Goal: Task Accomplishment & Management: Manage account settings

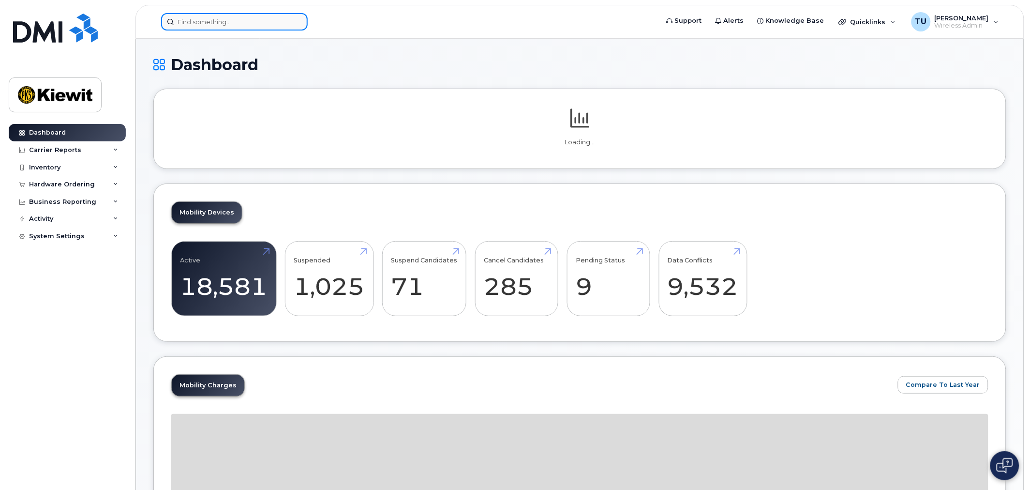
click at [255, 27] on input at bounding box center [234, 21] width 147 height 17
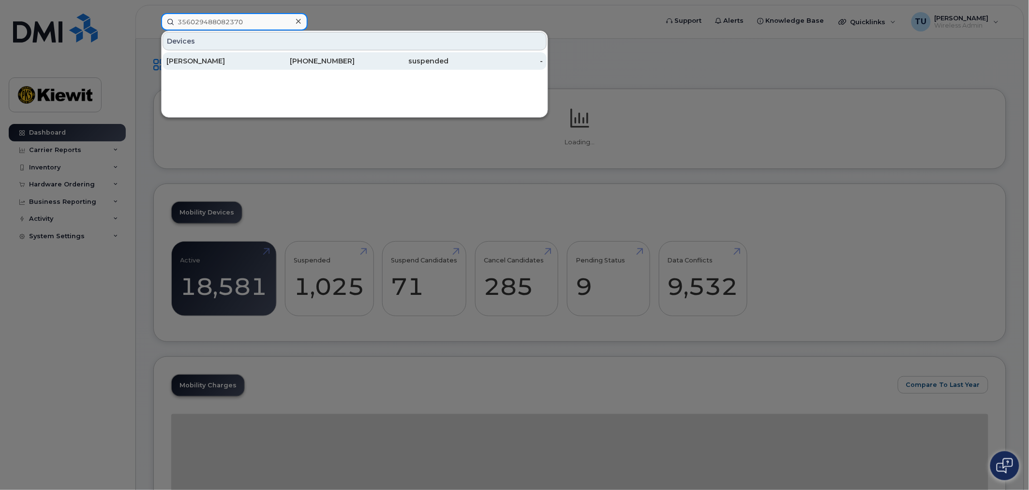
type input "356029488082370"
click at [267, 58] on div "[PHONE_NUMBER]" at bounding box center [308, 61] width 94 height 10
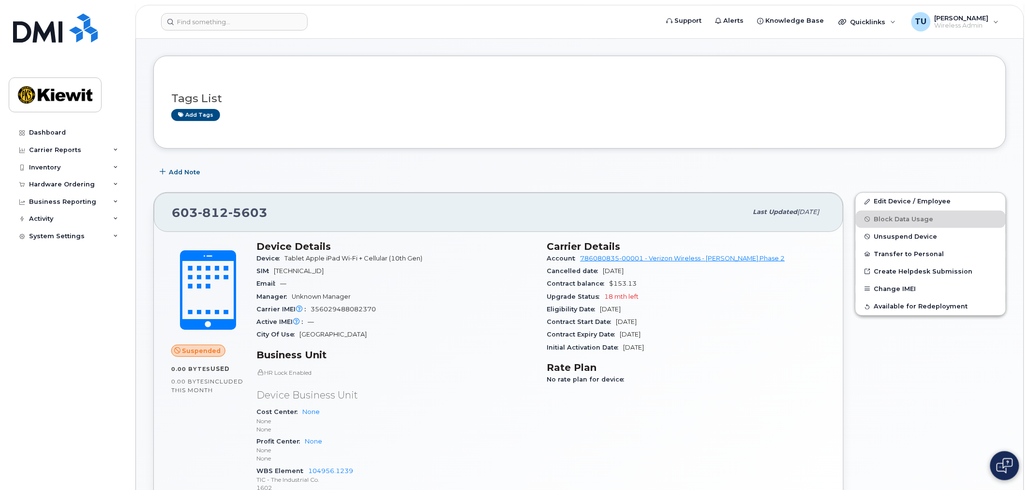
scroll to position [54, 0]
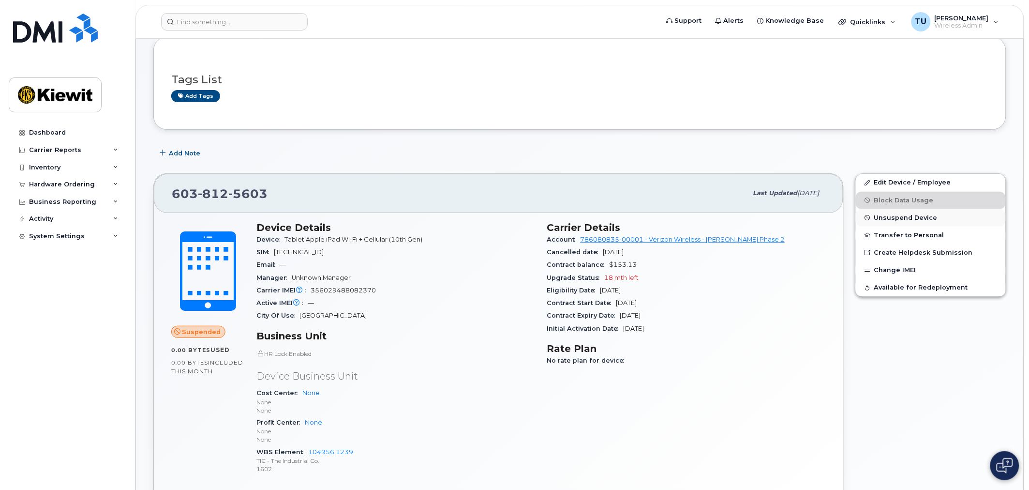
click at [893, 218] on span "Unsuspend Device" at bounding box center [905, 217] width 63 height 7
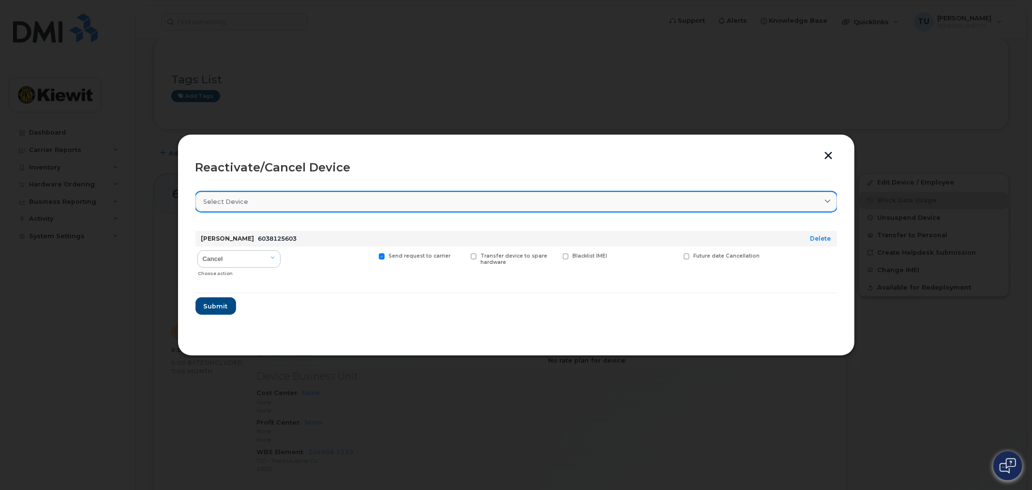
click at [436, 206] on link "Select device" at bounding box center [517, 202] width 642 height 20
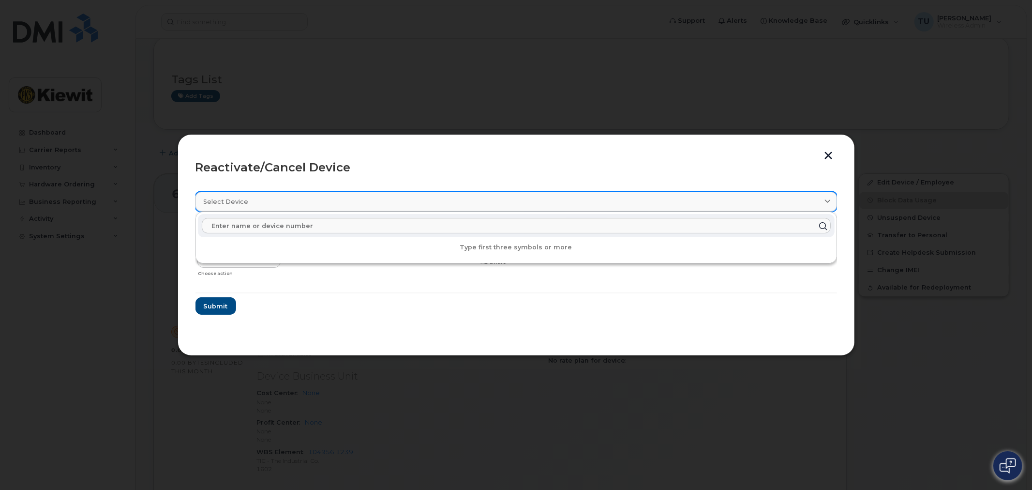
click at [436, 204] on div "Select device" at bounding box center [516, 201] width 625 height 9
click at [426, 298] on form "TIM UNGER 6038125603 Delete Cancel Reactivate Choose action Send request to car…" at bounding box center [517, 268] width 642 height 91
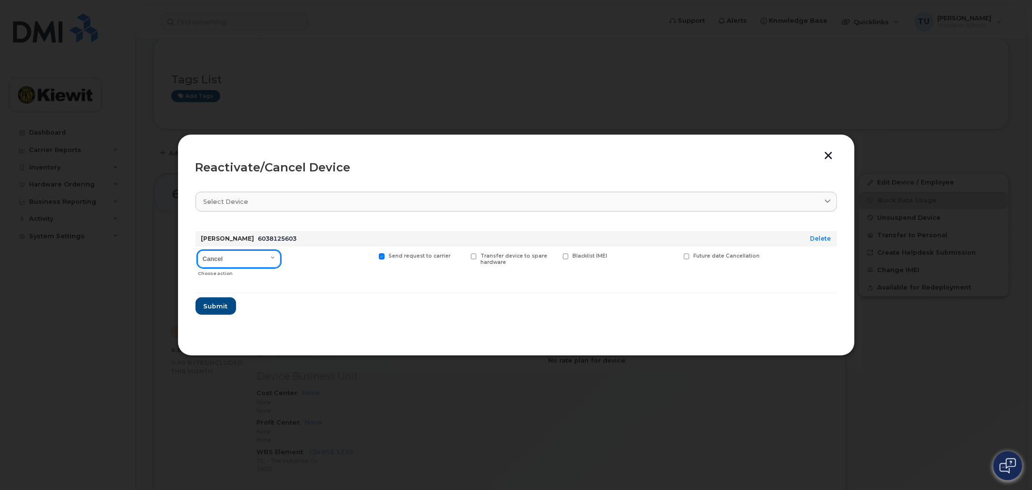
click at [273, 262] on select "Cancel Reactivate" at bounding box center [238, 258] width 83 height 17
select select "[object Object]"
click at [197, 250] on select "Cancel Reactivate" at bounding box center [238, 258] width 83 height 17
click at [639, 255] on span "New Username" at bounding box center [653, 256] width 41 height 6
click at [617, 255] on input "New Username" at bounding box center [614, 255] width 5 height 5
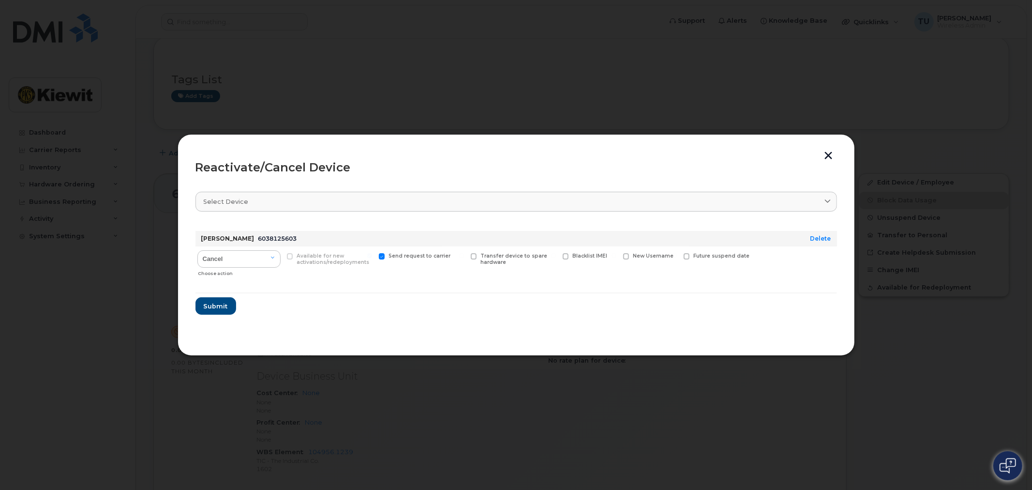
checkbox input "true"
click at [654, 276] on input "text" at bounding box center [650, 270] width 54 height 17
type input "d"
click at [822, 153] on button "button" at bounding box center [829, 156] width 15 height 10
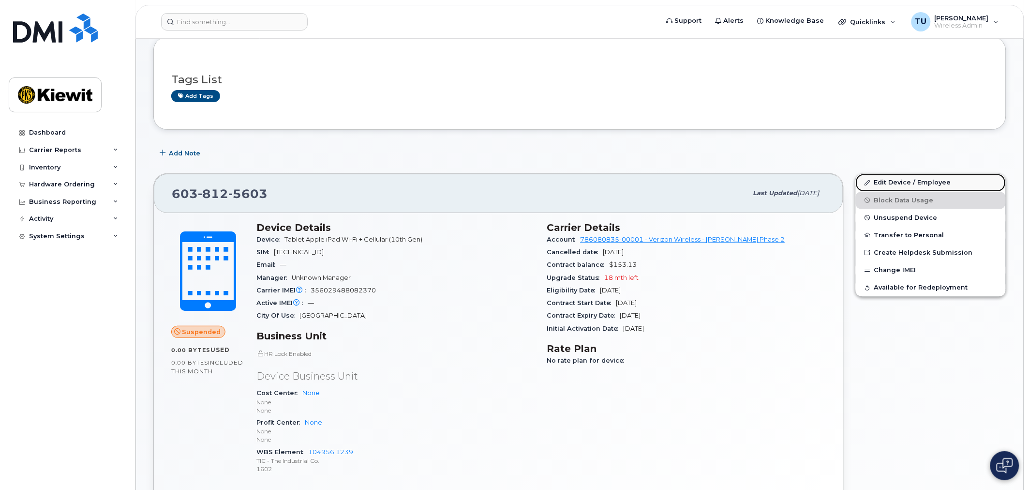
click at [897, 180] on link "Edit Device / Employee" at bounding box center [931, 182] width 150 height 17
click at [873, 181] on link "Edit Device / Employee" at bounding box center [931, 182] width 150 height 17
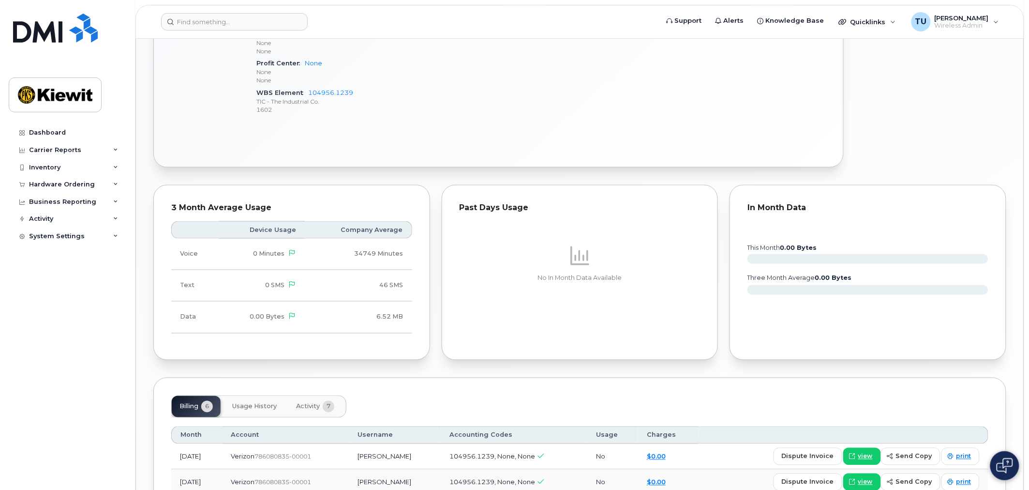
scroll to position [430, 0]
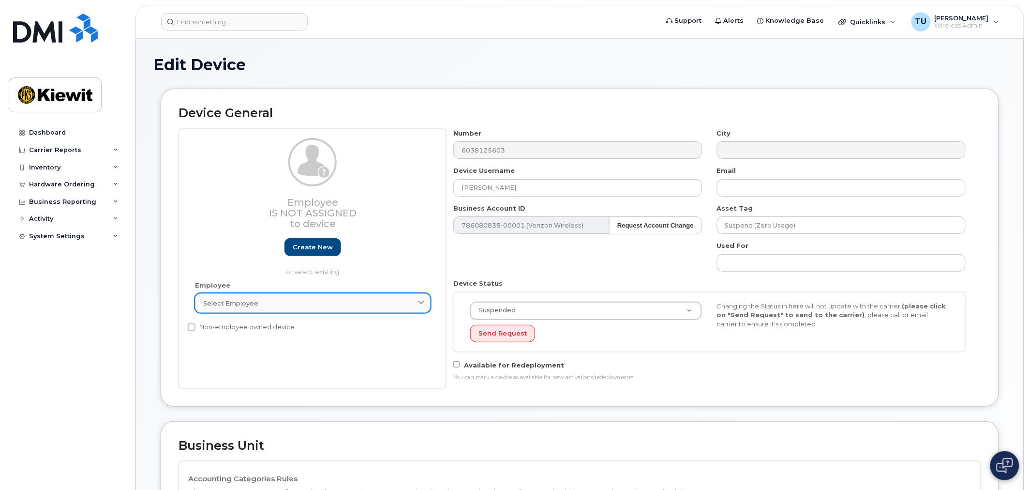
click at [322, 296] on link "Select employee" at bounding box center [313, 302] width 236 height 19
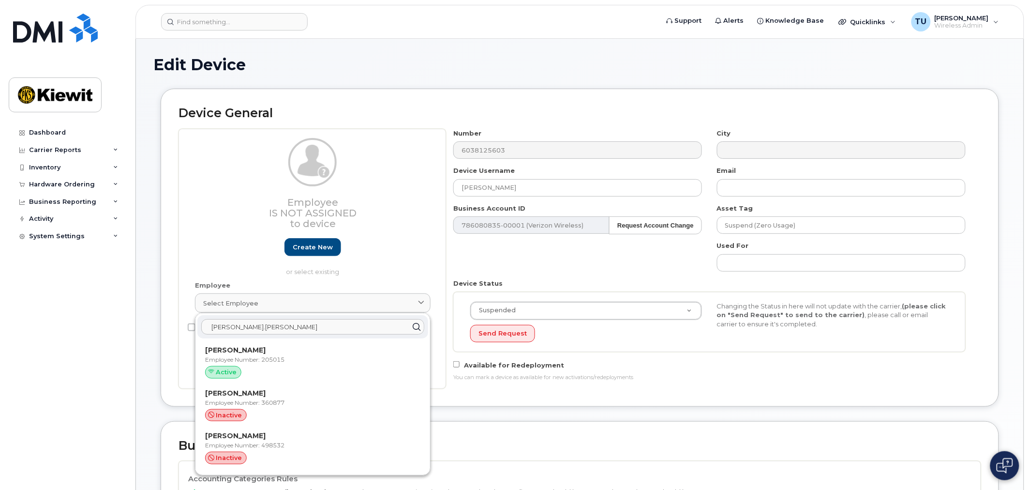
click at [282, 327] on input "david.chavez" at bounding box center [312, 326] width 223 height 15
click at [486, 439] on h2 "Business Unit" at bounding box center [580, 446] width 803 height 14
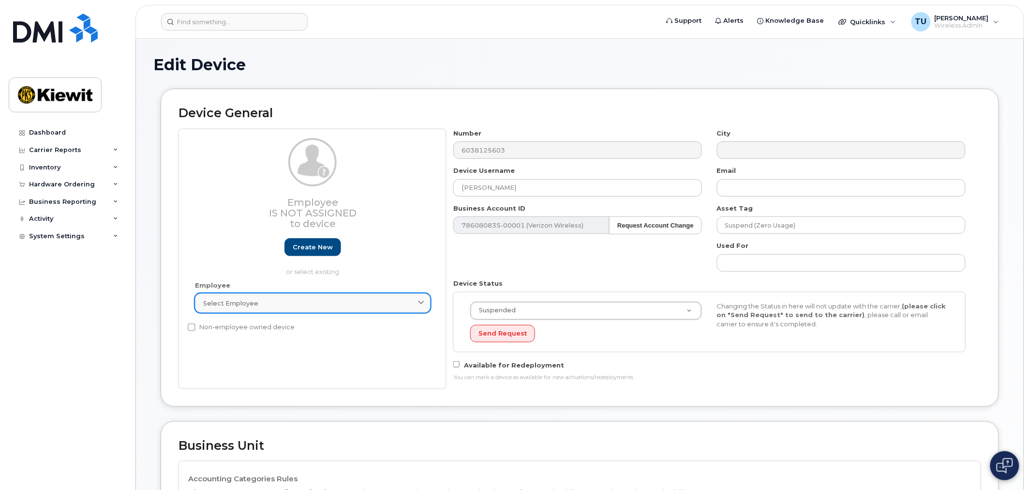
click at [319, 308] on div "Select employee" at bounding box center [312, 303] width 219 height 9
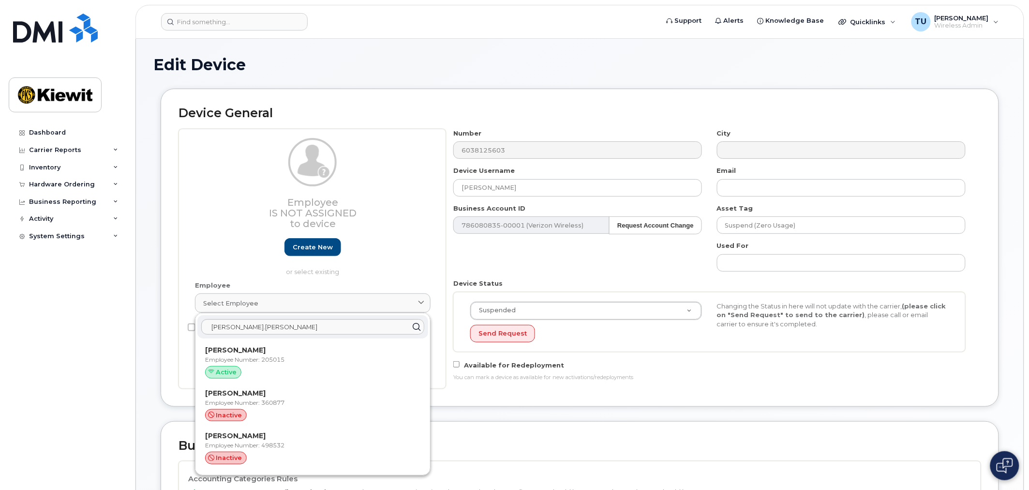
click at [317, 257] on div "Employee Is not assigned to device Create new or select existing" at bounding box center [313, 207] width 236 height 138
click at [320, 249] on link "Create new" at bounding box center [313, 247] width 57 height 18
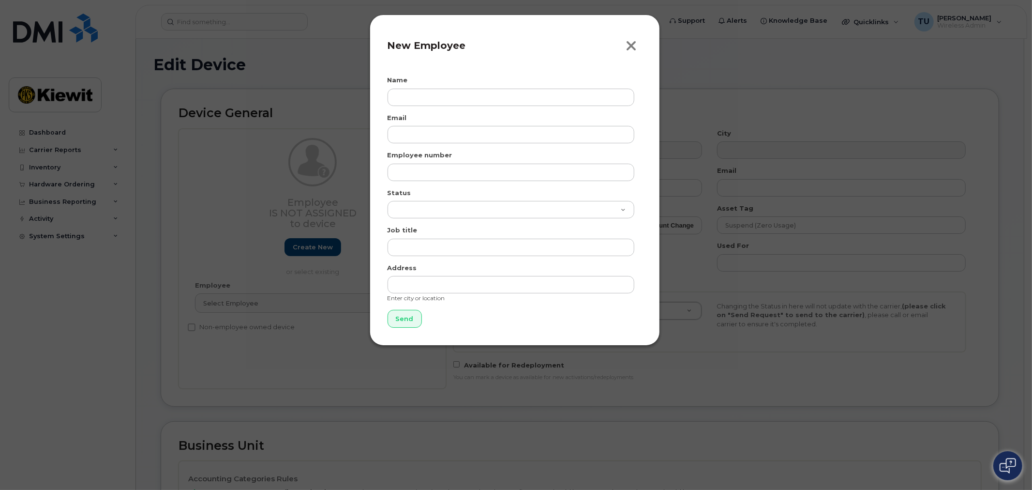
click at [630, 44] on icon "button" at bounding box center [631, 46] width 11 height 15
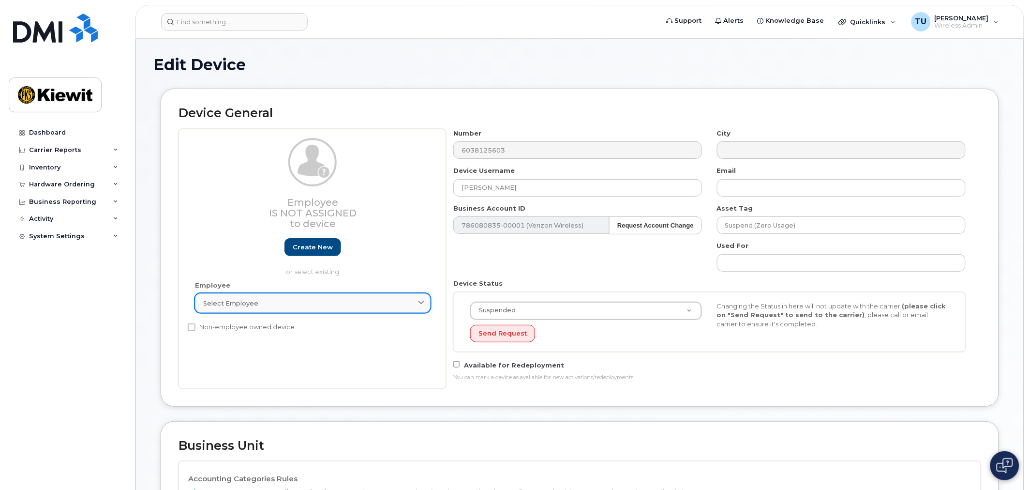
click at [242, 310] on link "Select employee" at bounding box center [313, 302] width 236 height 19
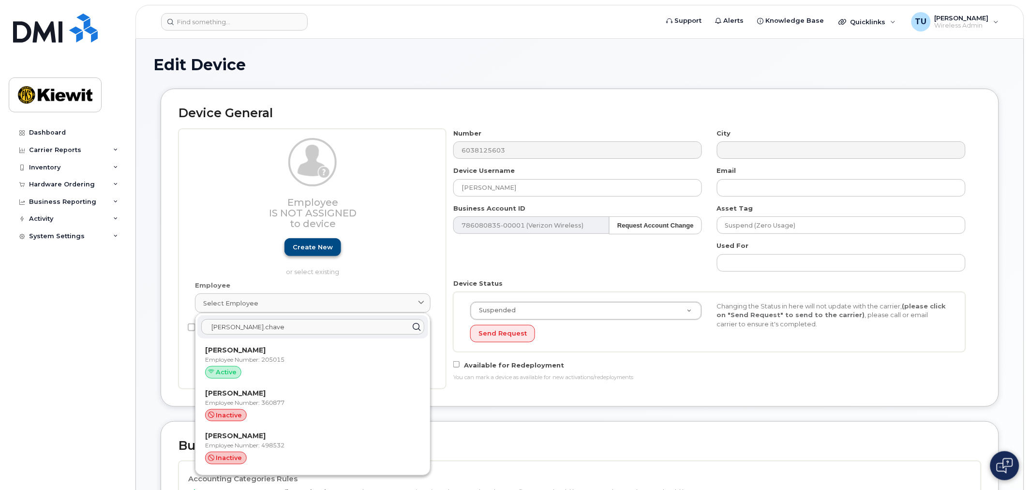
type input "david.chave"
click at [317, 245] on link "Create new" at bounding box center [313, 247] width 57 height 18
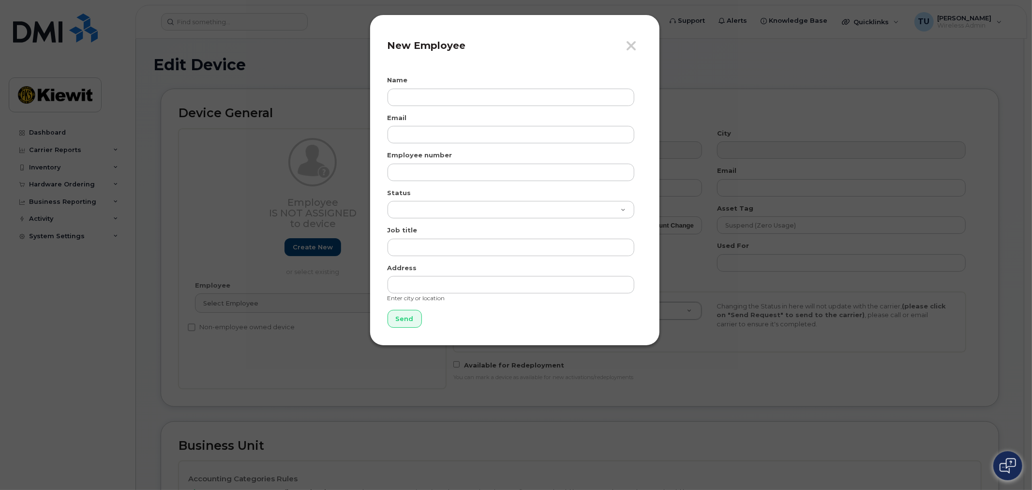
click at [439, 88] on div "Name" at bounding box center [515, 90] width 255 height 30
click at [446, 93] on input "text" at bounding box center [511, 97] width 247 height 17
click at [636, 40] on icon "button" at bounding box center [631, 46] width 11 height 15
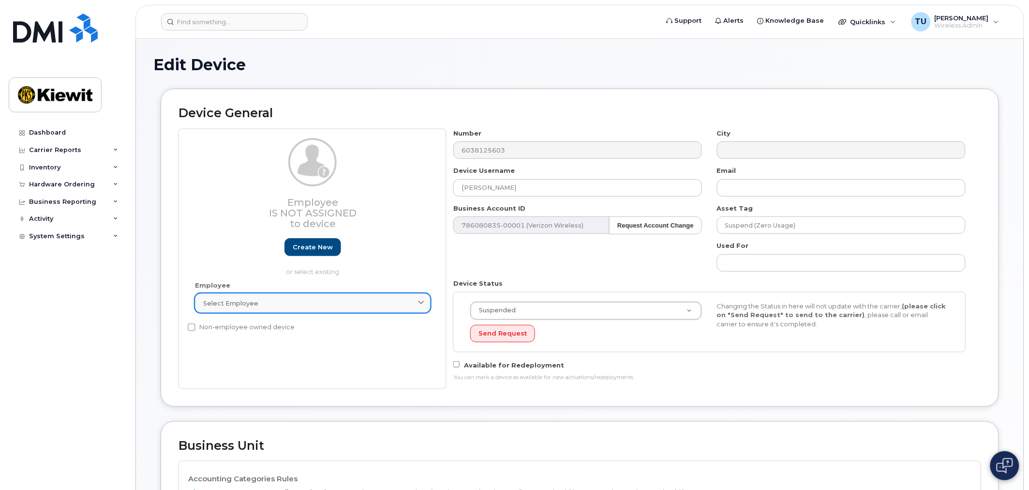
click at [298, 309] on link "Select employee" at bounding box center [313, 302] width 236 height 19
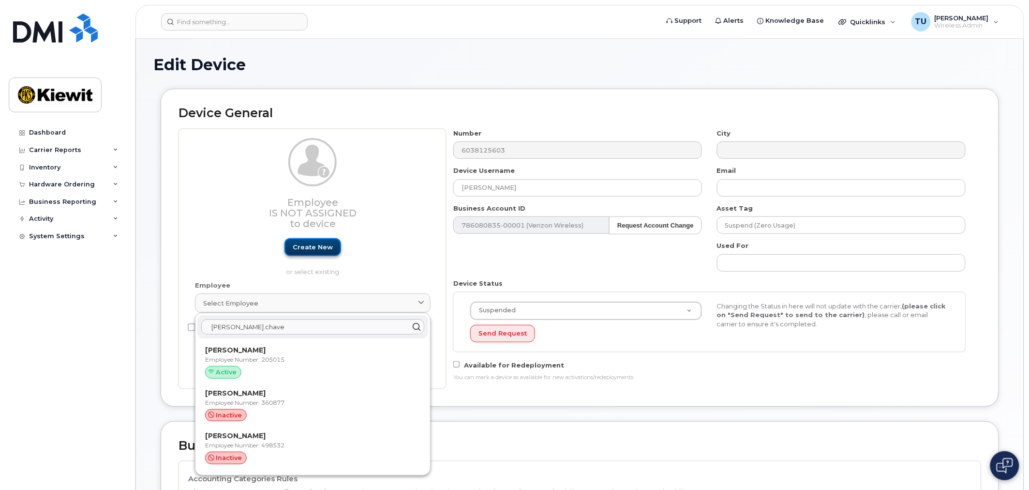
click at [304, 253] on link "Create new" at bounding box center [313, 247] width 57 height 18
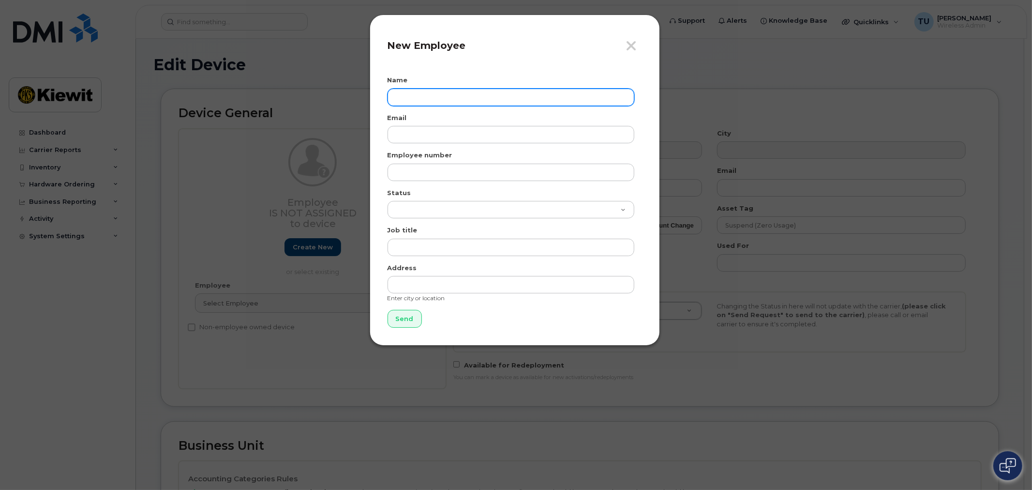
click at [470, 95] on input "text" at bounding box center [511, 97] width 247 height 17
type input "d"
type input "David Chavez"
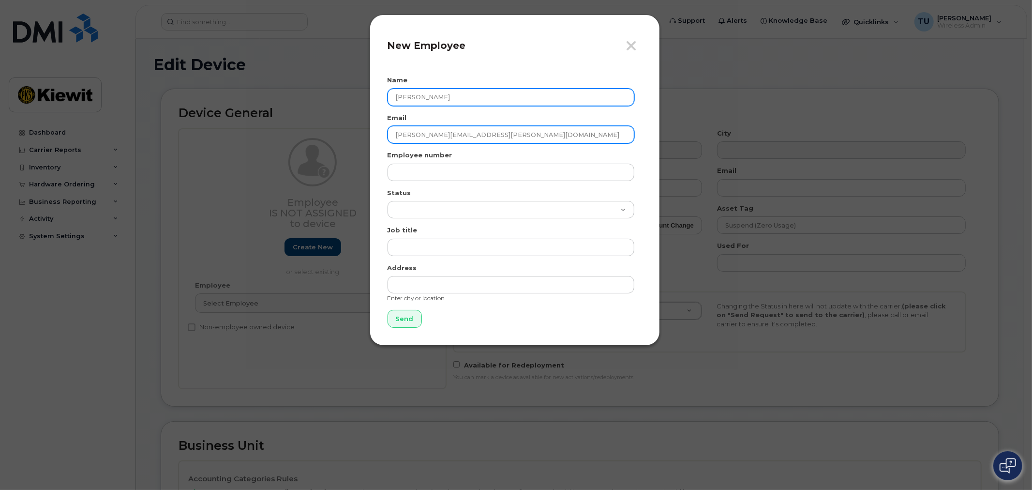
type input "david.chavez1@kiewit.com"
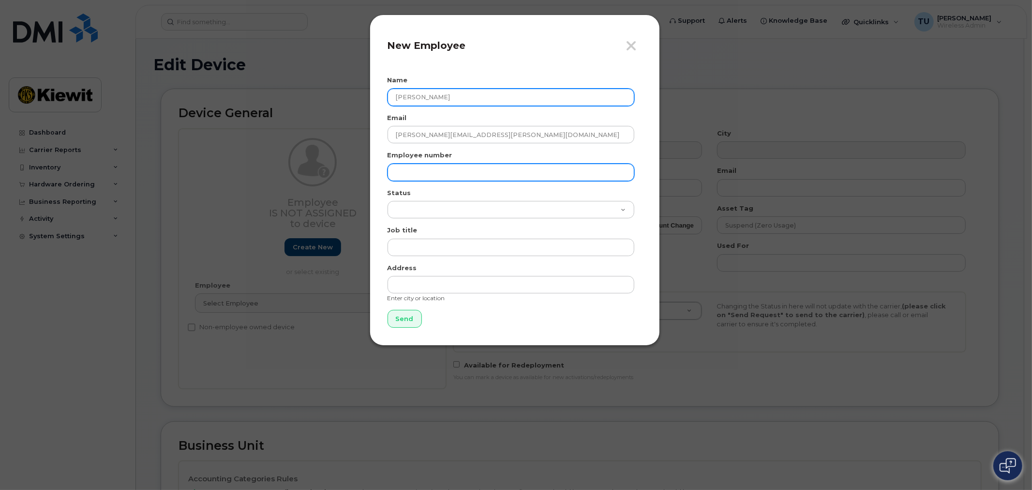
paste input "530040"
type input "530040"
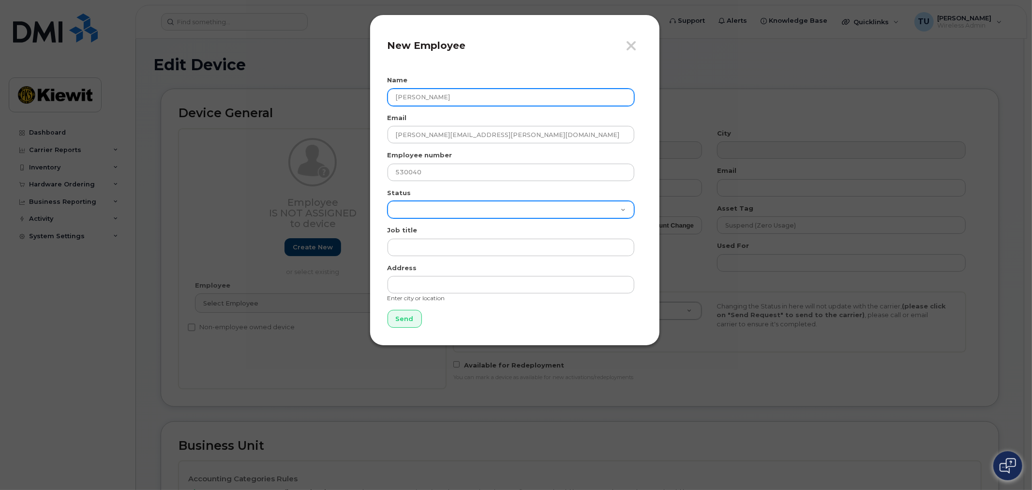
select select "active"
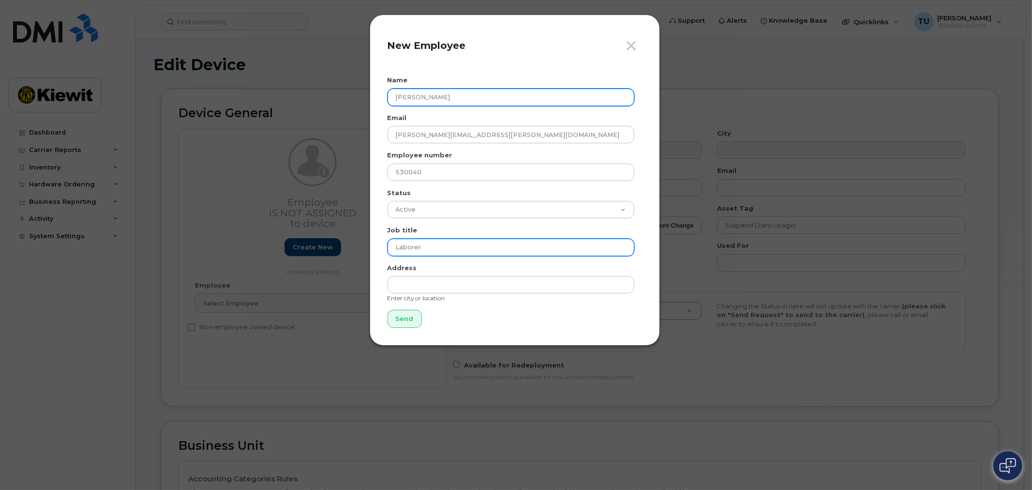
type input "Laborer"
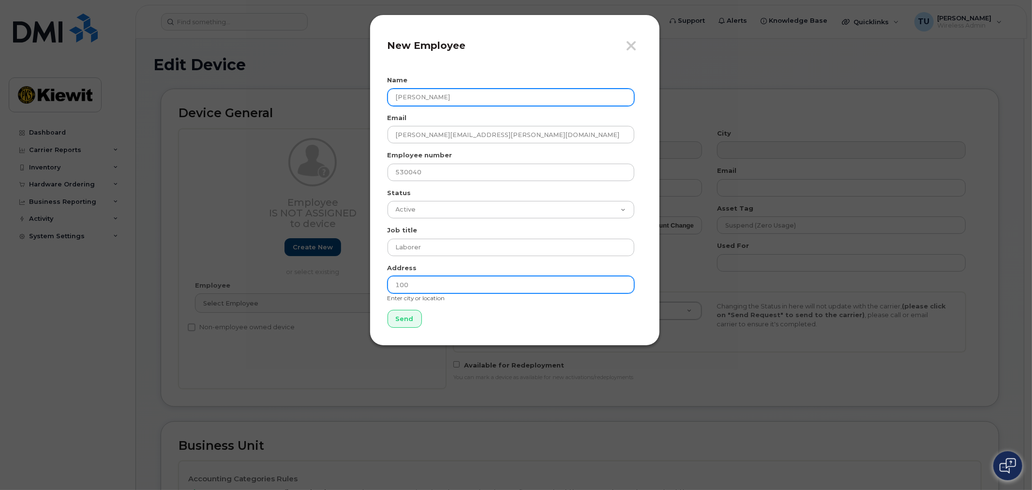
type input "100 International Dr Suite 100 Portsmouth, NH 03801"
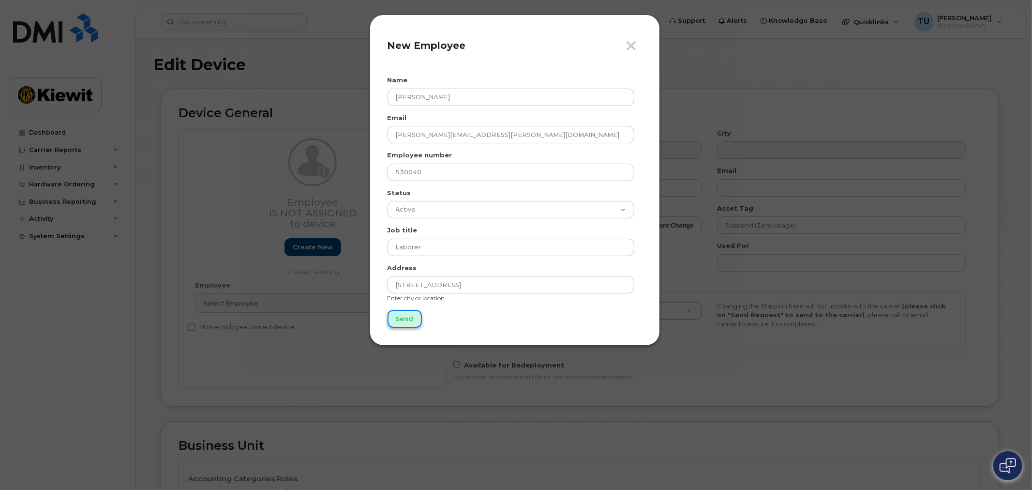
click at [408, 319] on input "Send" at bounding box center [405, 319] width 34 height 18
type input "Send"
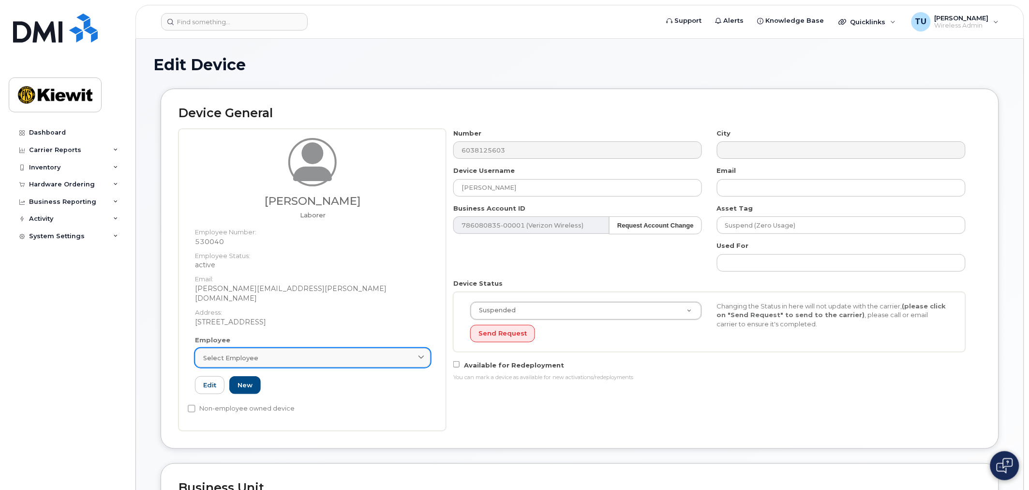
click at [338, 353] on div "Select employee" at bounding box center [312, 357] width 219 height 9
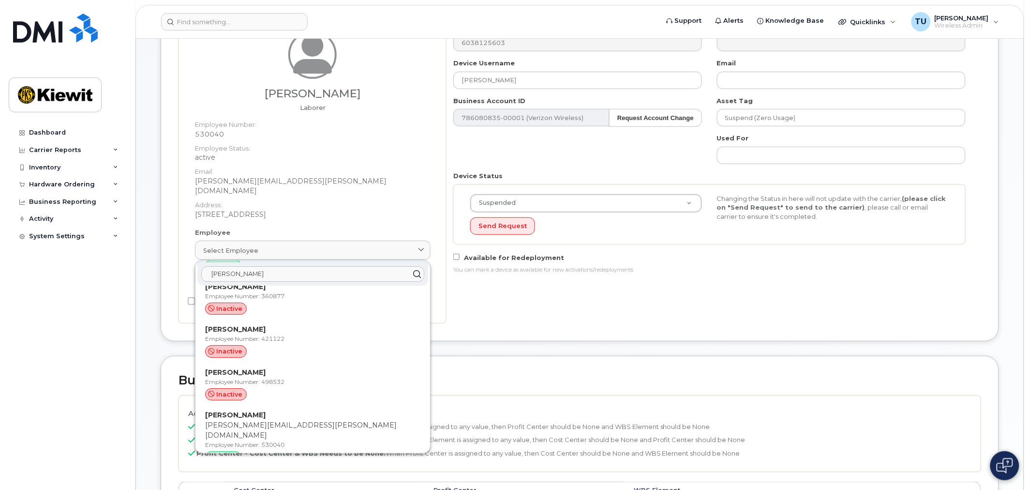
scroll to position [63, 0]
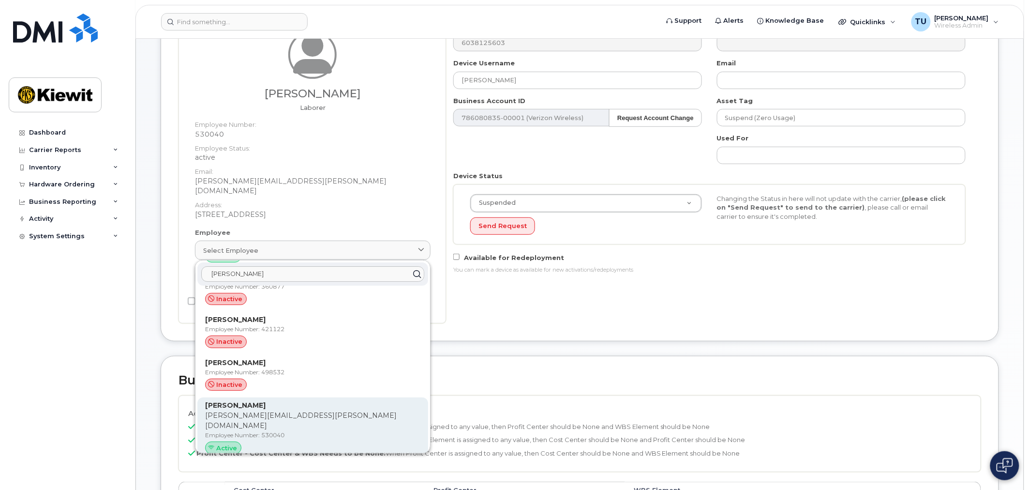
type input "david chavez"
click at [315, 410] on p "david.chavez1@kiewit.com" at bounding box center [312, 420] width 215 height 20
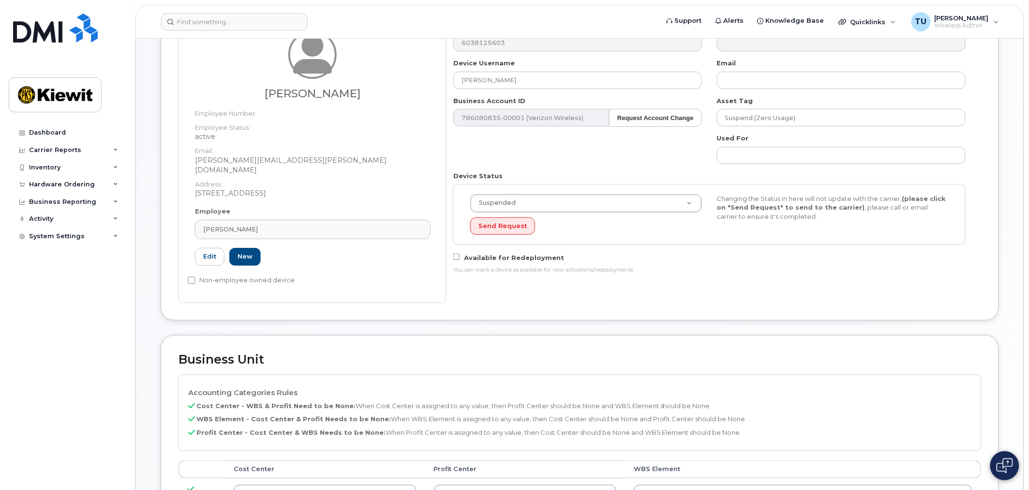
type input "David Chavez"
type input "david.chavez1@kiewit.com"
type input "530040"
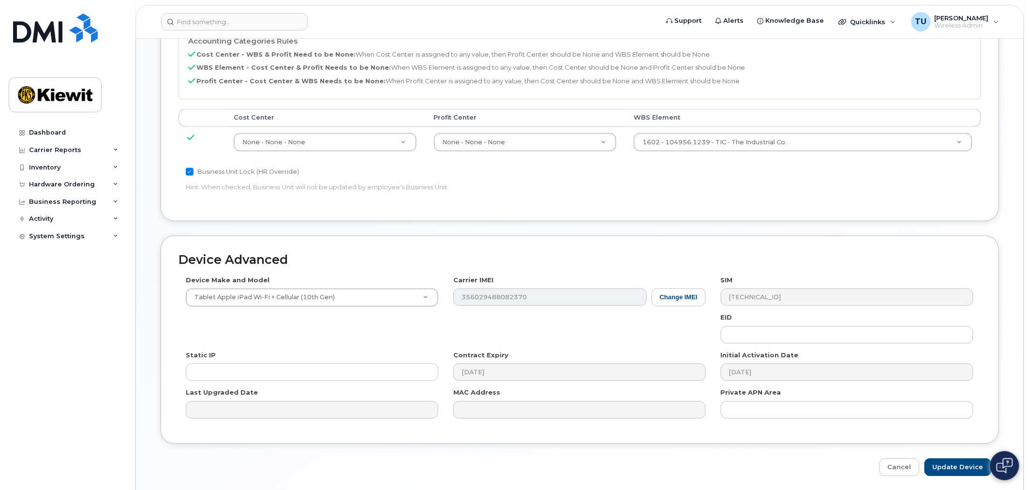
scroll to position [484, 0]
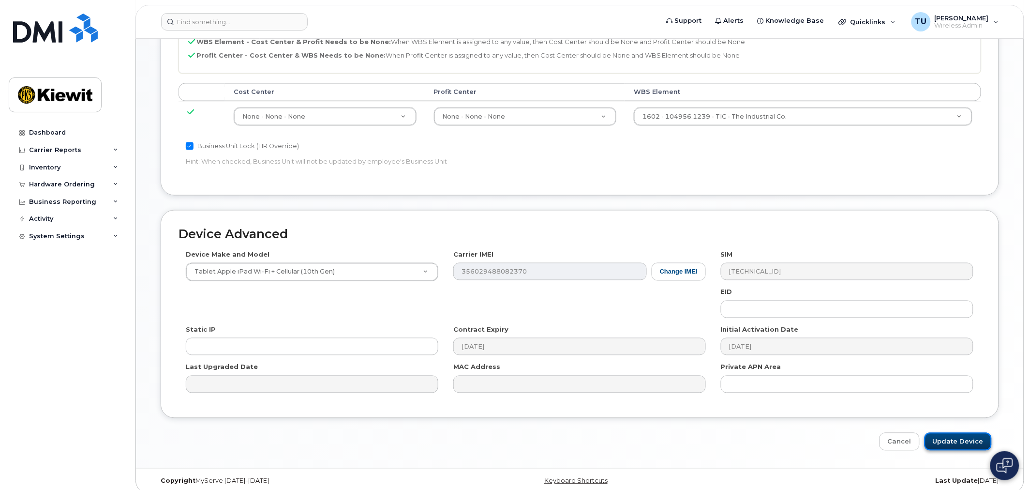
click at [946, 433] on input "Update Device" at bounding box center [958, 442] width 67 height 18
type input "Saving..."
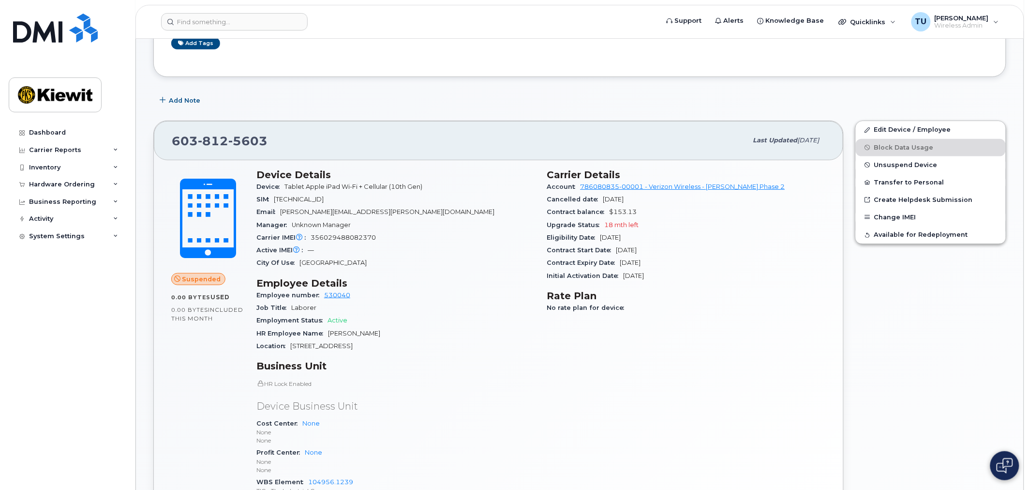
scroll to position [107, 0]
click at [909, 192] on link "Create Helpdesk Submission" at bounding box center [931, 198] width 150 height 17
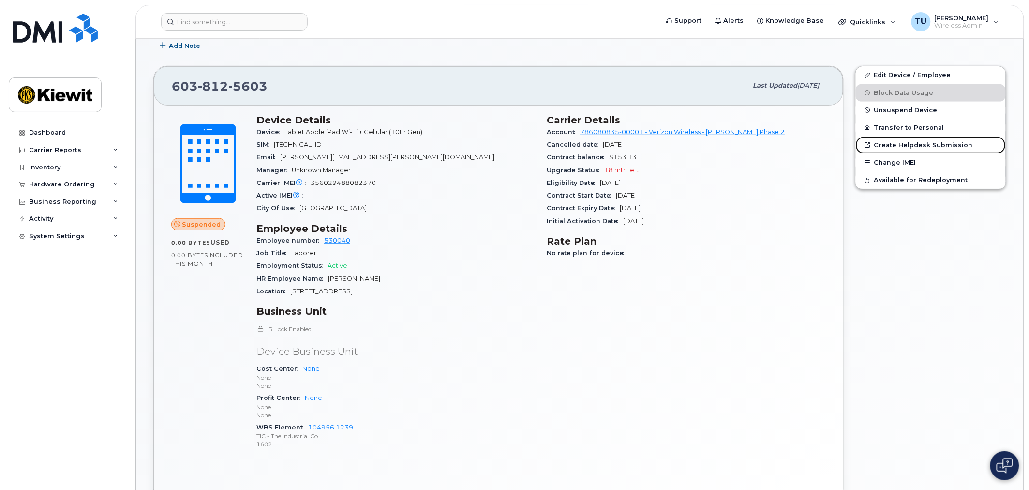
scroll to position [215, 0]
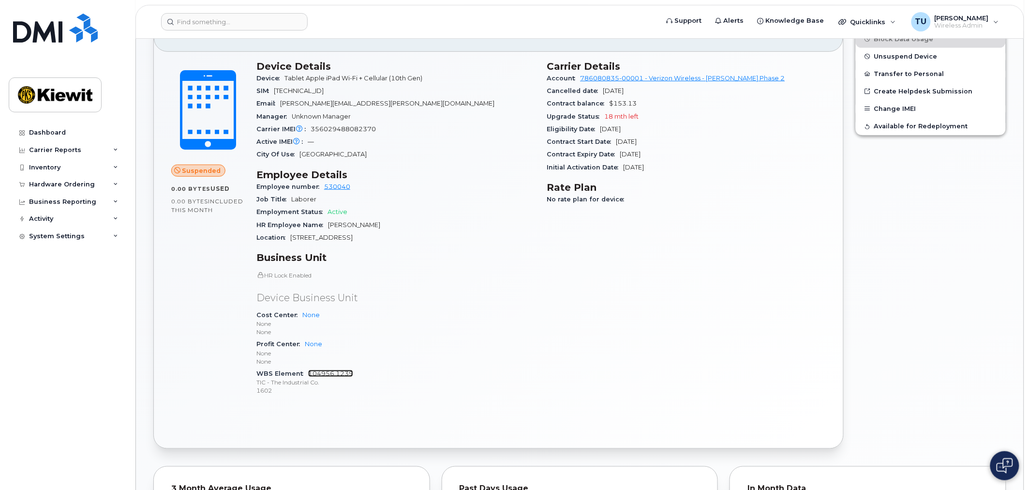
click at [337, 370] on link "104956.1239" at bounding box center [330, 373] width 45 height 7
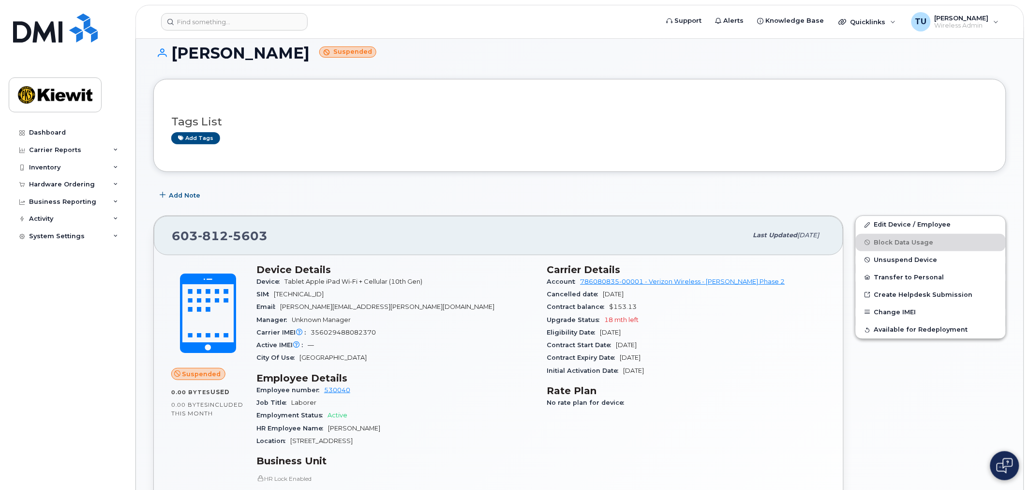
scroll to position [0, 0]
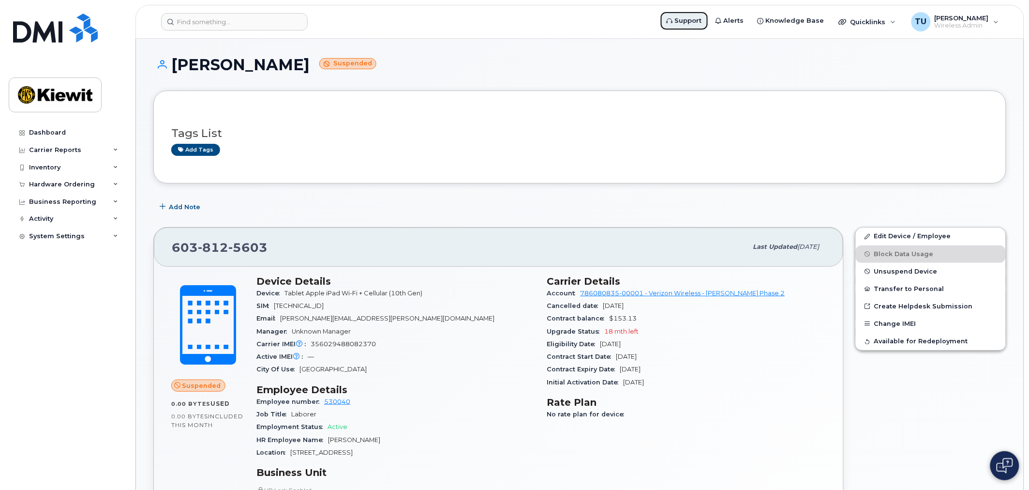
click at [702, 18] on span "Support" at bounding box center [688, 21] width 27 height 10
click at [878, 18] on span "Quicklinks" at bounding box center [868, 22] width 35 height 8
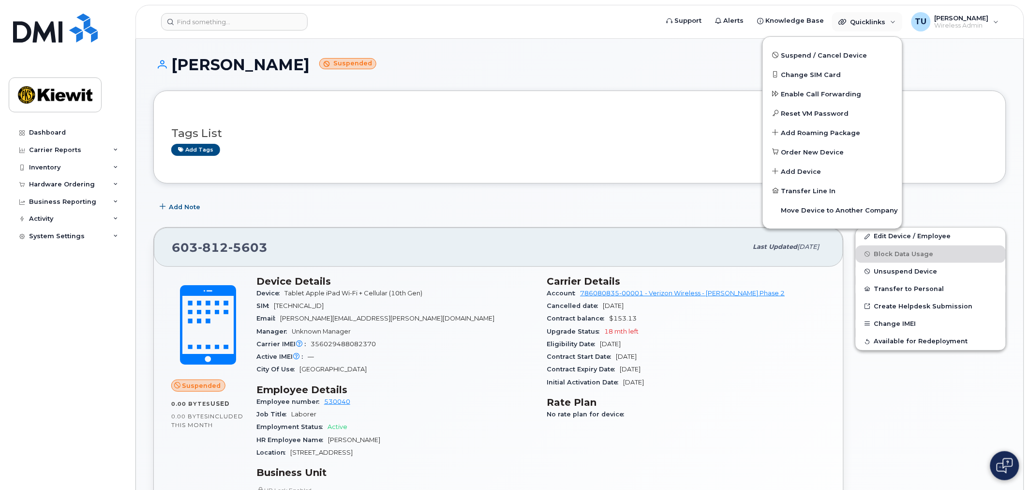
click at [674, 69] on h1 "David Chavez Suspended" at bounding box center [579, 64] width 853 height 17
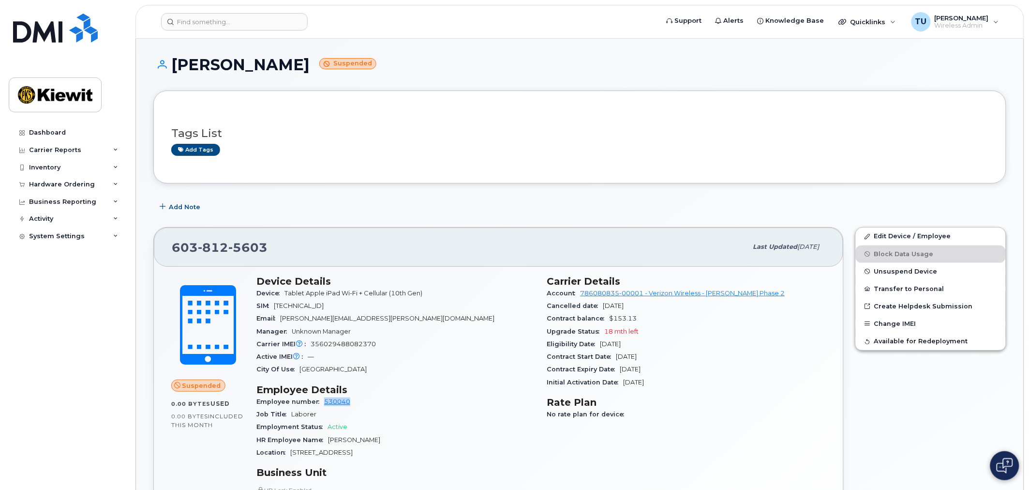
drag, startPoint x: 359, startPoint y: 403, endPoint x: 324, endPoint y: 405, distance: 34.9
click at [324, 405] on div "Employee number 530040" at bounding box center [395, 401] width 279 height 13
copy link "530040"
click at [374, 174] on div "Tags List Add tags" at bounding box center [579, 136] width 853 height 93
